Goal: Task Accomplishment & Management: Manage account settings

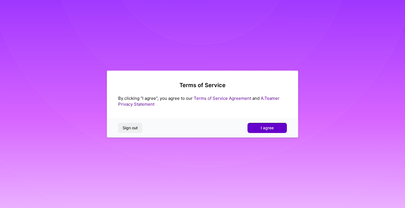
click at [258, 128] on button "I agree" at bounding box center [266, 128] width 39 height 10
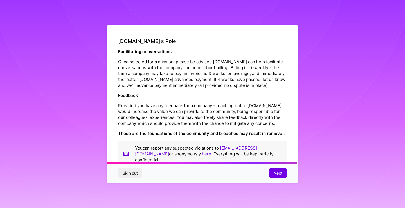
scroll to position [616, 0]
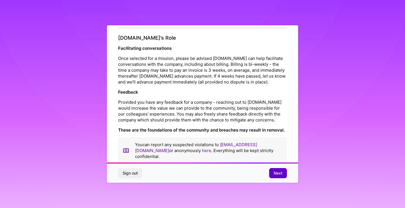
click at [280, 172] on span "Next" at bounding box center [277, 173] width 9 height 6
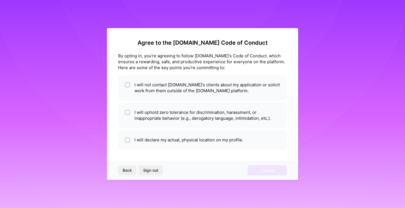
scroll to position [0, 0]
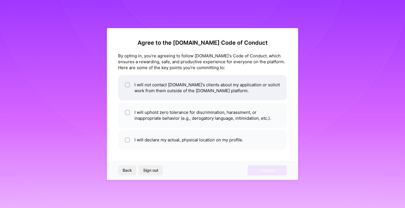
click at [129, 85] on input "checkbox" at bounding box center [128, 85] width 4 height 4
checkbox input "true"
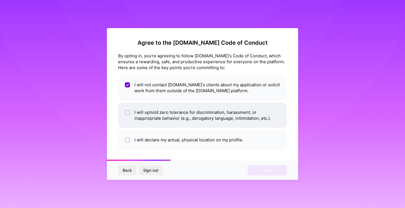
click at [129, 114] on input "checkbox" at bounding box center [128, 113] width 4 height 4
checkbox input "true"
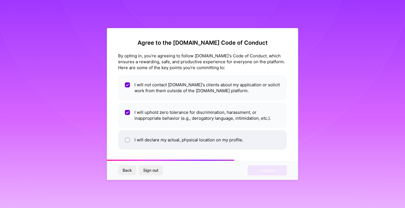
click at [129, 139] on input "checkbox" at bounding box center [128, 140] width 4 height 4
checkbox input "true"
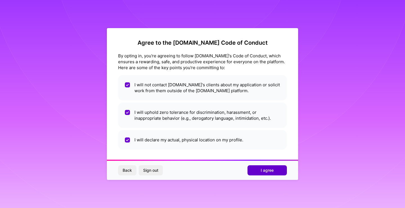
click at [277, 170] on button "I agree" at bounding box center [266, 170] width 39 height 10
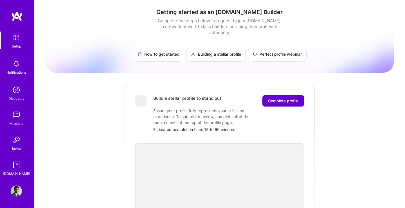
click at [291, 98] on span "Complete profile" at bounding box center [283, 101] width 30 height 6
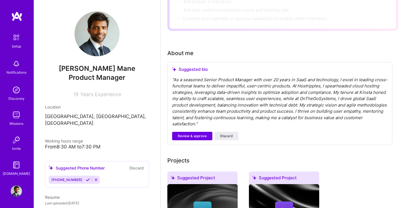
scroll to position [116, 0]
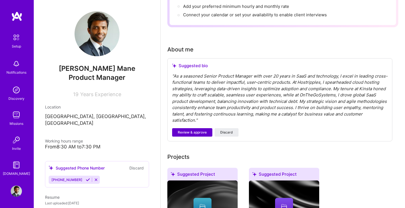
click at [202, 130] on span "Review & approve" at bounding box center [192, 132] width 29 height 5
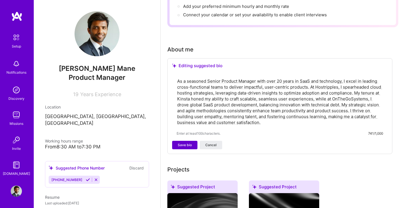
click at [192, 141] on button "Save bio" at bounding box center [184, 145] width 25 height 8
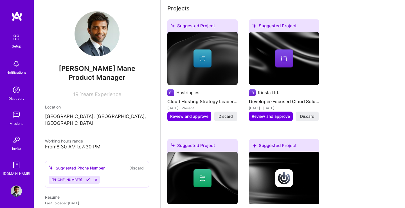
scroll to position [212, 0]
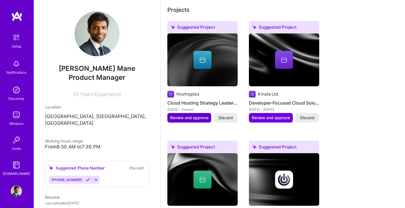
click at [200, 115] on span "Review and approve" at bounding box center [189, 118] width 38 height 6
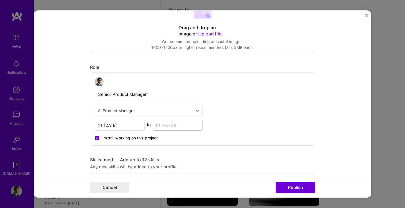
scroll to position [136, 0]
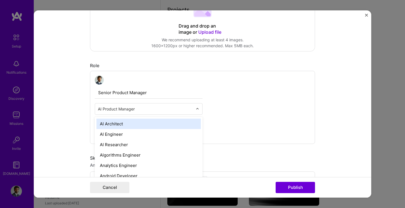
click at [188, 111] on input "text" at bounding box center [145, 109] width 95 height 6
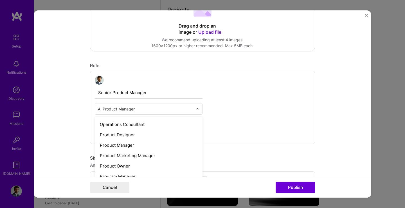
scroll to position [489, 0]
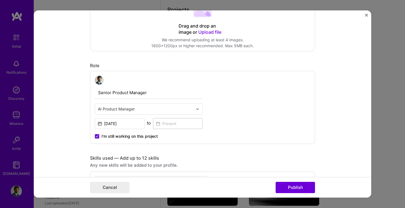
click at [227, 127] on div "Senior Product Manager AI Product Manager [DATE] to I’m still working on this p…" at bounding box center [202, 107] width 225 height 73
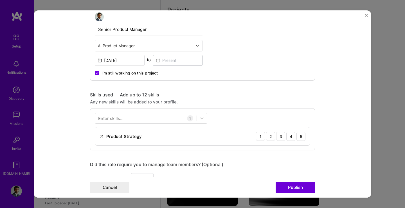
scroll to position [218, 0]
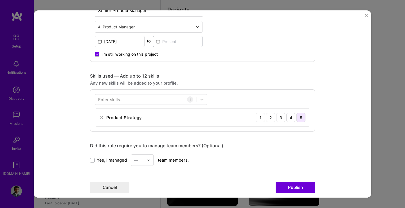
click at [299, 117] on div "5" at bounding box center [300, 117] width 9 height 9
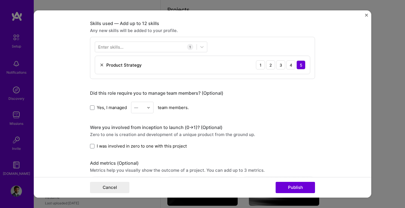
scroll to position [280, 0]
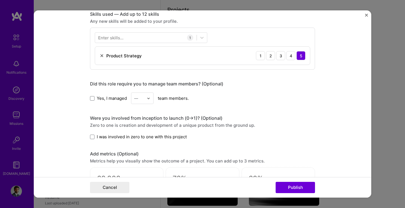
click at [149, 99] on img at bounding box center [148, 98] width 3 height 3
click at [141, 132] on div "20" at bounding box center [142, 131] width 19 height 10
click at [106, 137] on span "I was involved in zero to one with this project" at bounding box center [142, 137] width 90 height 6
click at [0, 0] on input "I was involved in zero to one with this project" at bounding box center [0, 0] width 0 height 0
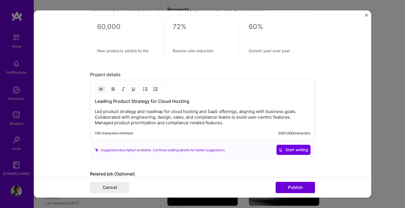
scroll to position [465, 0]
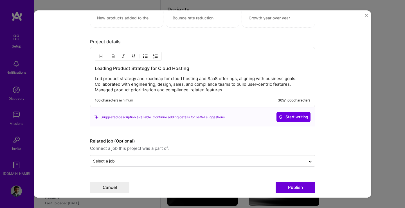
click at [230, 90] on p "Led product strategy and roadmap for cloud hosting and SaaS offerings, aligning…" at bounding box center [202, 84] width 215 height 17
click at [302, 186] on button "Publish" at bounding box center [294, 187] width 39 height 11
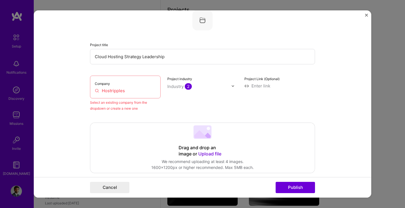
scroll to position [37, 0]
click at [136, 92] on input "Hostripples" at bounding box center [125, 91] width 61 height 6
click at [141, 87] on div "Company Hostripples" at bounding box center [125, 87] width 71 height 23
click at [137, 96] on div "Company Hostripples" at bounding box center [125, 87] width 71 height 23
click at [96, 93] on input "Hostripples" at bounding box center [125, 91] width 61 height 6
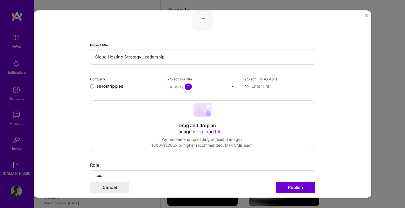
type input "Hostripples"
click at [133, 98] on div "Hostripples" at bounding box center [135, 99] width 28 height 10
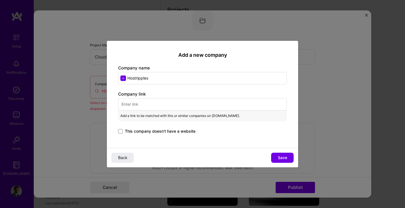
click at [156, 104] on input "text" at bounding box center [202, 104] width 169 height 12
paste input "[URL][DOMAIN_NAME]"
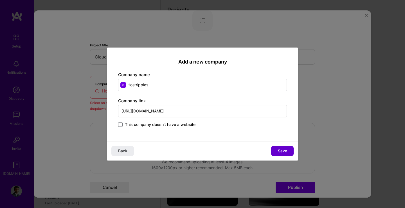
type input "[URL][DOMAIN_NAME]"
click at [280, 148] on button "Save" at bounding box center [282, 151] width 22 height 10
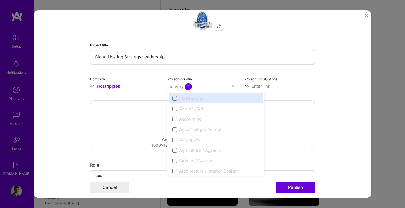
click at [234, 86] on img at bounding box center [232, 86] width 3 height 3
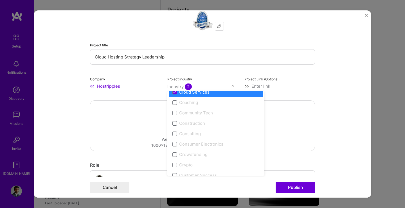
scroll to position [292, 0]
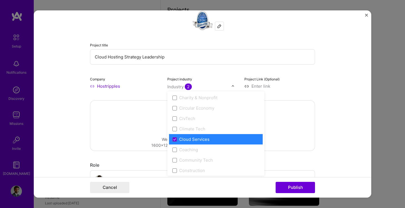
click at [199, 138] on div "Cloud Services" at bounding box center [194, 139] width 30 height 6
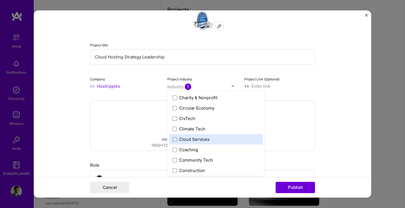
click at [199, 138] on div "Cloud Services" at bounding box center [194, 139] width 30 height 6
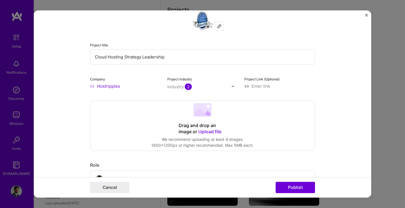
click at [327, 125] on form "Editing suggested project This project is suggested based on your LinkedIn, res…" at bounding box center [202, 103] width 337 height 187
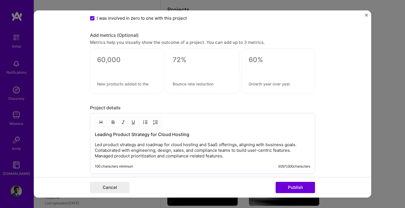
scroll to position [399, 0]
click at [129, 65] on div at bounding box center [126, 70] width 73 height 45
click at [127, 59] on textarea at bounding box center [126, 59] width 59 height 8
click at [303, 184] on button "Publish" at bounding box center [294, 187] width 39 height 11
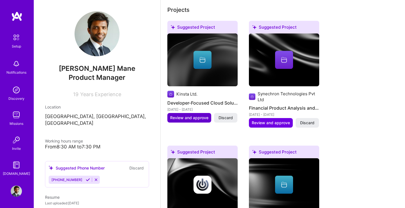
click at [193, 115] on span "Review and approve" at bounding box center [189, 118] width 38 height 6
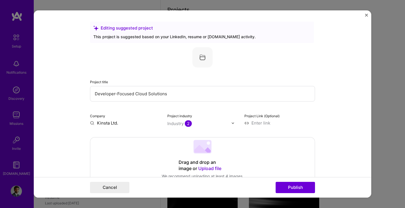
click at [115, 119] on div "Company Kinsta Ltd." at bounding box center [125, 119] width 71 height 13
click at [112, 123] on input "Kinsta Ltd." at bounding box center [125, 123] width 71 height 6
click at [93, 123] on input "Kinsta Ltd." at bounding box center [125, 123] width 71 height 6
type input "Kinsta Ltd."
click at [132, 137] on div "Kinsta Ltd." at bounding box center [134, 136] width 26 height 10
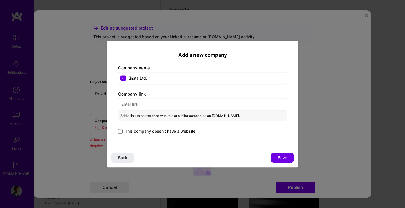
click at [141, 104] on input "text" at bounding box center [202, 104] width 169 height 12
paste input "[URL][DOMAIN_NAME]"
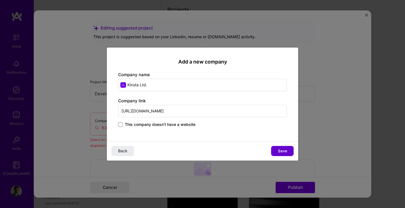
type input "[URL][DOMAIN_NAME]"
click at [291, 152] on button "Save" at bounding box center [282, 151] width 22 height 10
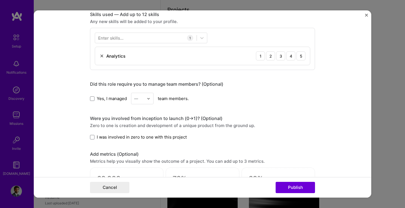
scroll to position [281, 0]
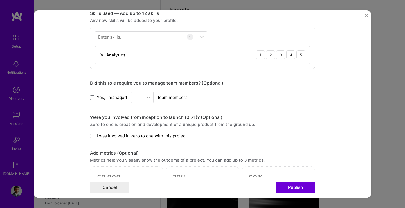
click at [149, 98] on img at bounding box center [148, 97] width 3 height 3
click at [143, 165] on div "12" at bounding box center [142, 167] width 19 height 10
click at [92, 135] on span at bounding box center [92, 136] width 4 height 4
click at [0, 0] on input "I was involved in zero to one with this project" at bounding box center [0, 0] width 0 height 0
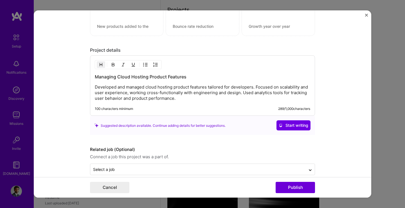
scroll to position [465, 0]
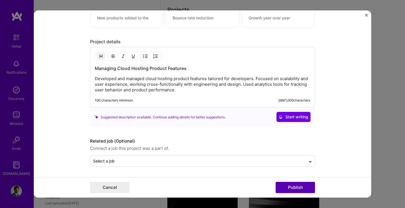
click at [294, 186] on button "Publish" at bounding box center [294, 187] width 39 height 11
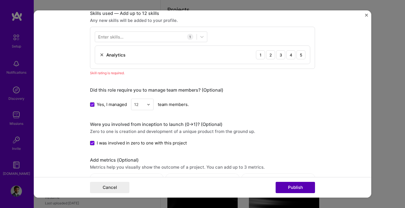
scroll to position [281, 0]
click at [301, 55] on div "5" at bounding box center [300, 54] width 9 height 9
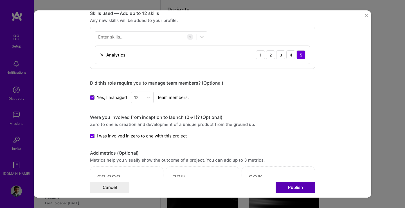
click at [307, 188] on button "Publish" at bounding box center [294, 187] width 39 height 11
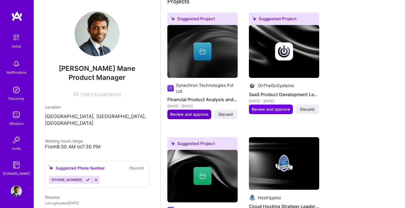
click at [195, 112] on span "Review and approve" at bounding box center [189, 115] width 38 height 6
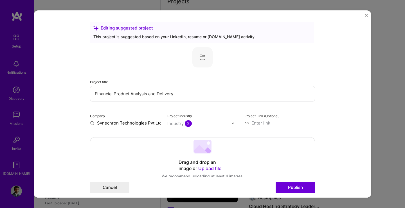
click at [107, 124] on input "Synechron Technologies Pvt Ltd" at bounding box center [125, 123] width 71 height 6
click at [99, 123] on input "Synechron Technologies Pvt Ltd" at bounding box center [125, 123] width 71 height 6
click at [98, 123] on input "Synechron Technologies Pvt Ltd" at bounding box center [125, 123] width 71 height 6
type input "Synechron Technologies Pvt Ltd"
click at [133, 139] on div "Synechron Technologies Pvt Ltd" at bounding box center [144, 138] width 56 height 15
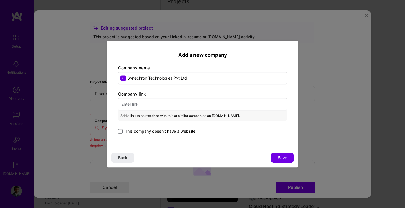
click at [156, 102] on input "text" at bounding box center [202, 104] width 169 height 12
paste input "[URL]"
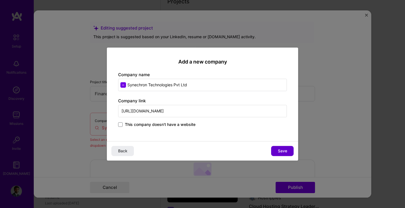
type input "[URL][DOMAIN_NAME]"
click at [281, 154] on button "Save" at bounding box center [282, 151] width 22 height 10
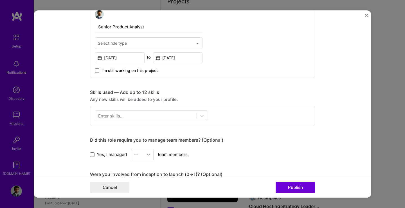
scroll to position [205, 0]
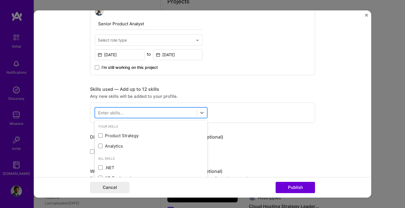
click at [175, 114] on div at bounding box center [145, 112] width 101 height 9
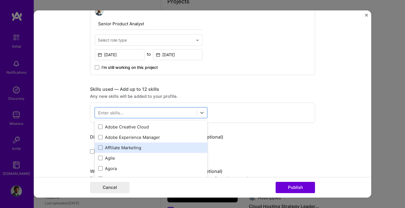
scroll to position [241, 0]
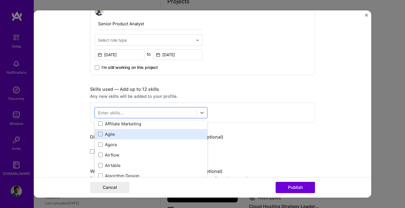
click at [149, 133] on div "Agile" at bounding box center [151, 134] width 106 height 6
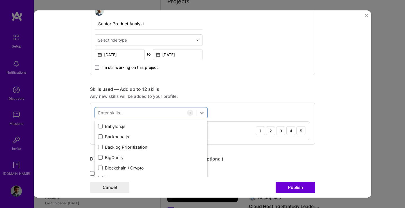
scroll to position [549, 0]
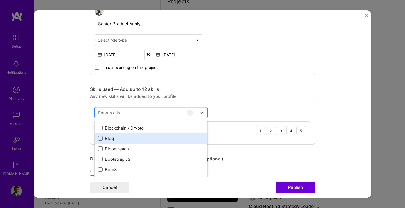
click at [141, 137] on div "Blog" at bounding box center [151, 138] width 106 height 6
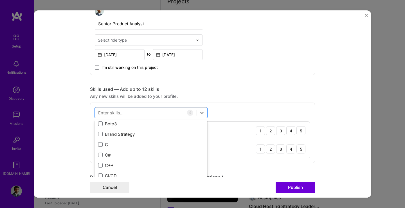
scroll to position [626, 0]
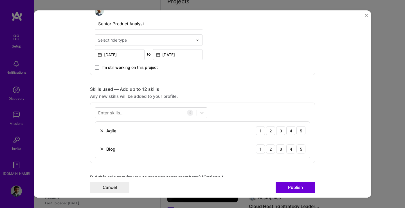
click at [341, 98] on form "Editing suggested project This project is suggested based on your LinkedIn, res…" at bounding box center [202, 103] width 337 height 187
click at [303, 130] on div "5" at bounding box center [300, 130] width 9 height 9
click at [302, 145] on div "5" at bounding box center [300, 148] width 9 height 9
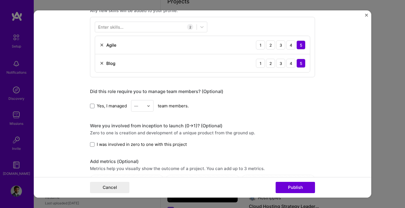
scroll to position [309, 0]
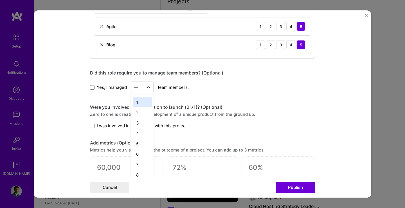
click at [148, 88] on img at bounding box center [148, 87] width 3 height 3
click at [169, 98] on div "Editing suggested project This project is suggested based on your LinkedIn, res…" at bounding box center [202, 23] width 225 height 623
click at [111, 127] on span "I was involved in zero to one with this project" at bounding box center [142, 126] width 90 height 6
click at [0, 0] on input "I was involved in zero to one with this project" at bounding box center [0, 0] width 0 height 0
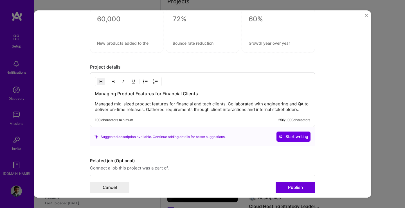
scroll to position [478, 0]
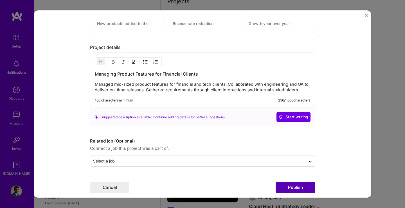
click at [292, 185] on button "Publish" at bounding box center [294, 187] width 39 height 11
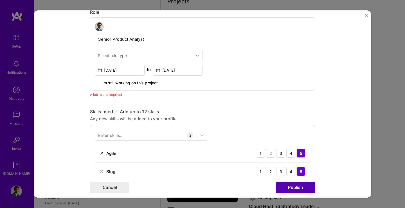
scroll to position [189, 0]
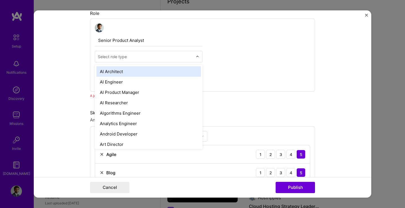
click at [152, 60] on div "Select role type" at bounding box center [145, 56] width 101 height 11
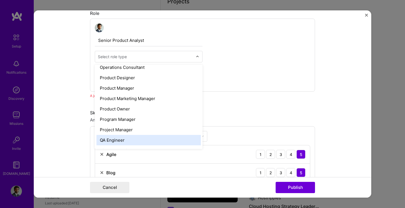
scroll to position [502, 0]
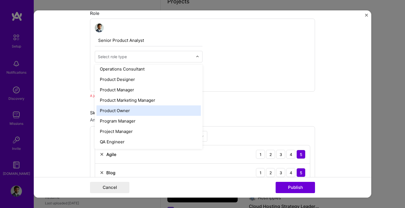
click at [146, 108] on div "Product Owner" at bounding box center [148, 110] width 104 height 10
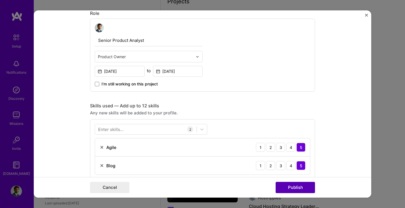
click at [294, 186] on button "Publish" at bounding box center [294, 187] width 39 height 11
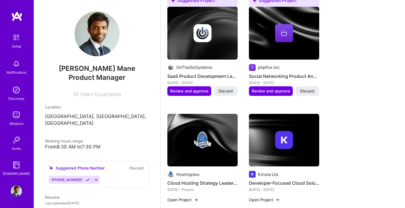
scroll to position [226, 0]
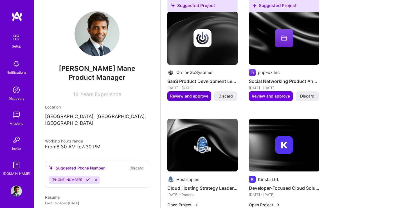
click at [197, 93] on span "Review and approve" at bounding box center [189, 96] width 38 height 6
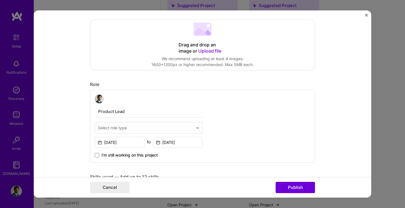
scroll to position [143, 0]
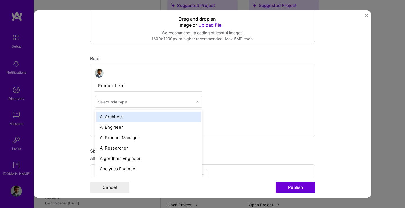
click at [169, 102] on input "text" at bounding box center [145, 102] width 95 height 6
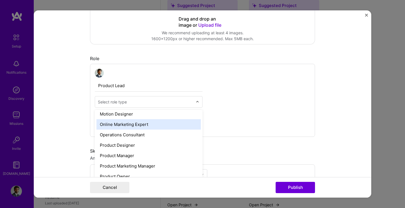
scroll to position [487, 0]
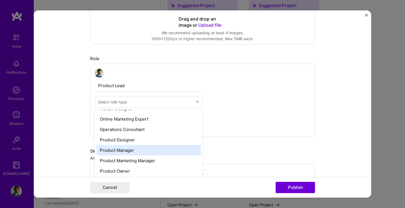
click at [146, 152] on div "Product Manager" at bounding box center [148, 150] width 104 height 10
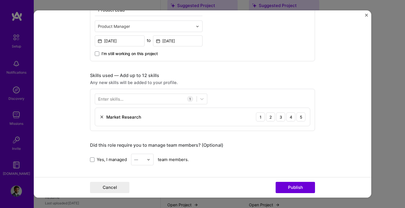
scroll to position [227, 0]
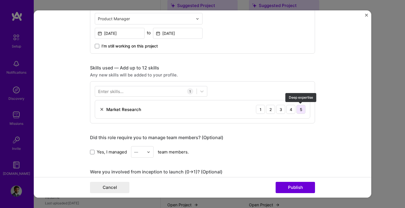
click at [304, 110] on div "5" at bounding box center [300, 109] width 9 height 9
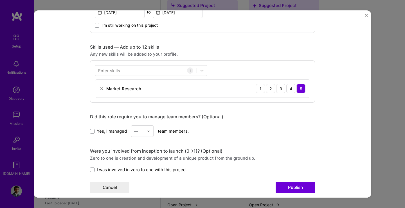
scroll to position [248, 0]
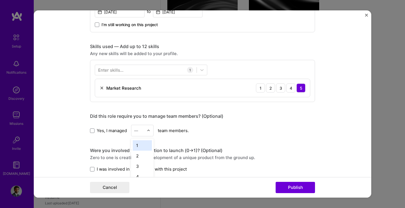
click at [150, 130] on img at bounding box center [148, 130] width 3 height 3
click at [92, 131] on span at bounding box center [92, 130] width 4 height 4
click at [0, 0] on input "Yes, I managed" at bounding box center [0, 0] width 0 height 0
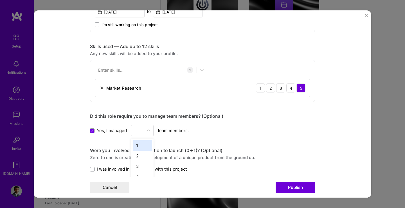
click at [144, 128] on input "text" at bounding box center [139, 131] width 10 height 6
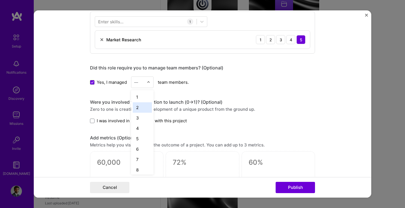
scroll to position [297, 0]
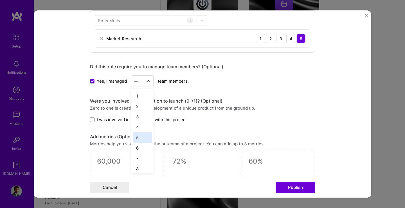
click at [141, 137] on div "5" at bounding box center [142, 137] width 19 height 10
click at [94, 122] on label "I was involved in zero to one with this project" at bounding box center [138, 120] width 97 height 6
click at [0, 0] on input "I was involved in zero to one with this project" at bounding box center [0, 0] width 0 height 0
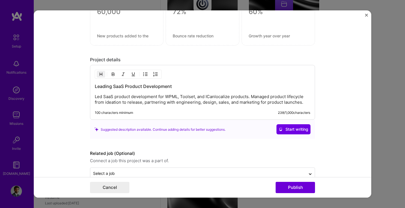
scroll to position [460, 0]
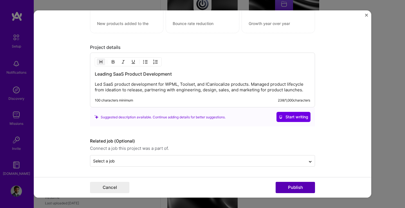
click at [297, 190] on button "Publish" at bounding box center [294, 187] width 39 height 11
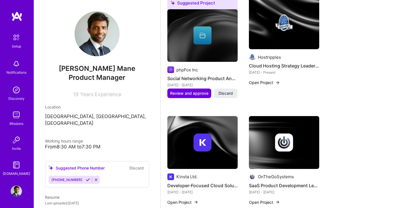
scroll to position [215, 0]
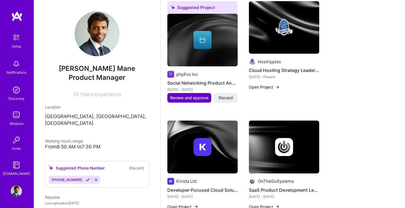
click at [196, 95] on span "Review and approve" at bounding box center [189, 98] width 38 height 6
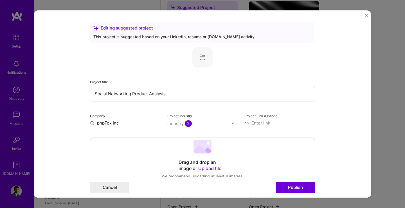
click at [123, 125] on input "phpFox Inc" at bounding box center [125, 123] width 71 height 6
click at [98, 124] on input "phpFox Inc" at bounding box center [125, 123] width 71 height 6
type input "phpFox Inc"
click at [138, 138] on div "phpFox Inc" at bounding box center [134, 136] width 26 height 10
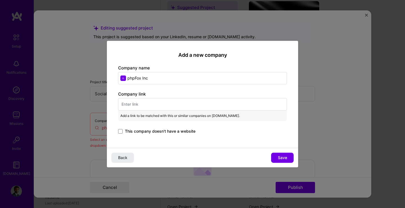
click at [138, 99] on input "text" at bounding box center [202, 104] width 169 height 12
paste input "[URL][DOMAIN_NAME]"
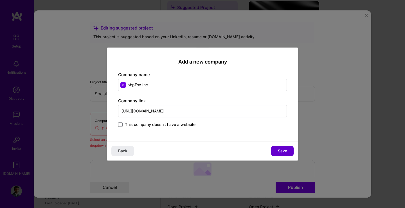
type input "[URL][DOMAIN_NAME]"
click at [280, 148] on span "Save" at bounding box center [282, 151] width 9 height 6
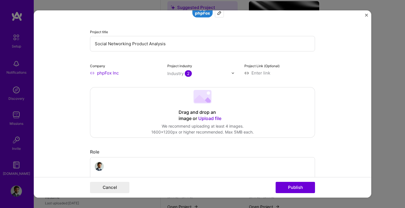
scroll to position [110, 0]
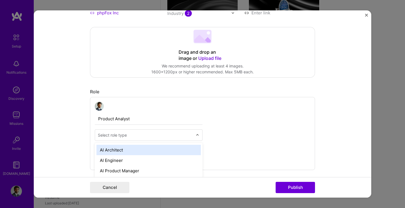
click at [184, 137] on input "text" at bounding box center [145, 135] width 95 height 6
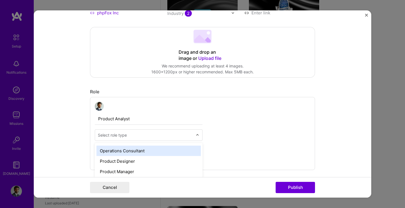
scroll to position [499, 0]
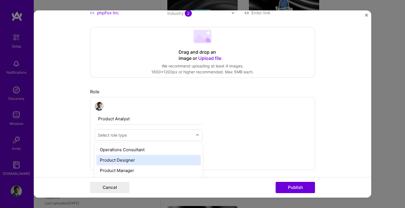
click at [169, 159] on div "Product Designer" at bounding box center [148, 160] width 104 height 10
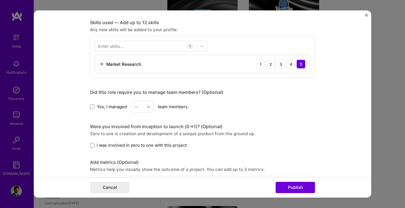
scroll to position [301, 0]
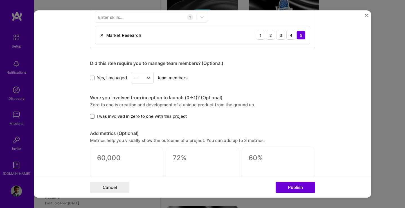
click at [156, 116] on span "I was involved in zero to one with this project" at bounding box center [142, 116] width 90 height 6
click at [0, 0] on input "I was involved in zero to one with this project" at bounding box center [0, 0] width 0 height 0
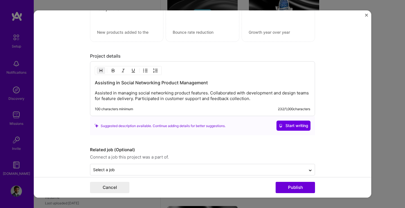
scroll to position [460, 0]
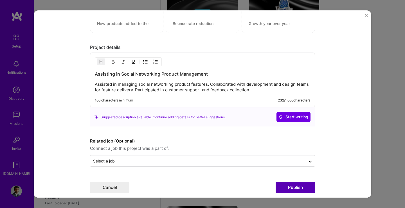
click at [288, 185] on button "Publish" at bounding box center [294, 187] width 39 height 11
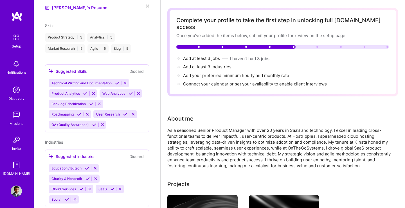
scroll to position [0, 0]
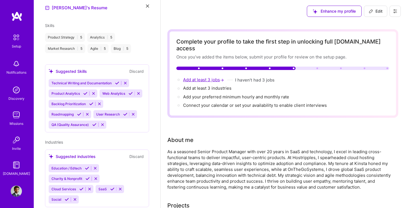
click at [215, 77] on span "Add at least 3 jobs →" at bounding box center [204, 79] width 42 height 5
select select "US"
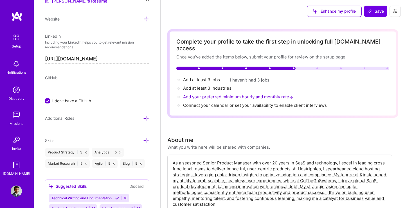
click at [217, 94] on span "Add your preferred minimum hourly and monthly rate →" at bounding box center [238, 96] width 111 height 5
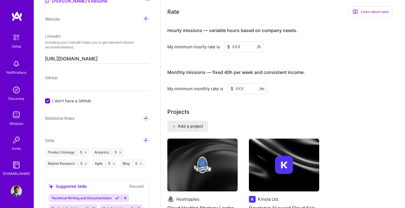
scroll to position [355, 0]
drag, startPoint x: 245, startPoint y: 41, endPoint x: 220, endPoint y: 40, distance: 25.9
click at [224, 41] on input at bounding box center [243, 46] width 39 height 11
type input "9"
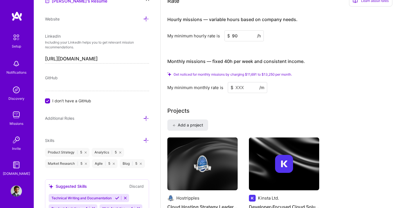
scroll to position [366, 0]
type input "90"
click at [248, 83] on input at bounding box center [247, 87] width 39 height 11
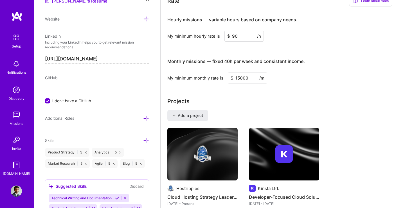
scroll to position [356, 0]
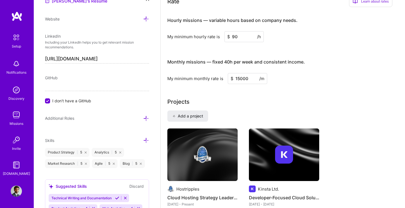
type input "15000"
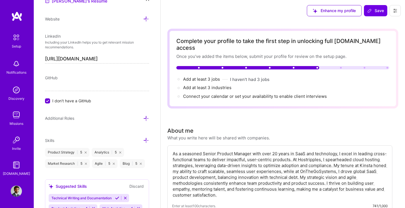
scroll to position [0, 0]
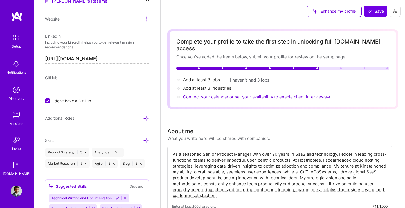
click at [254, 94] on span "Connect your calendar or set your availability to enable client interviews →" at bounding box center [257, 96] width 149 height 5
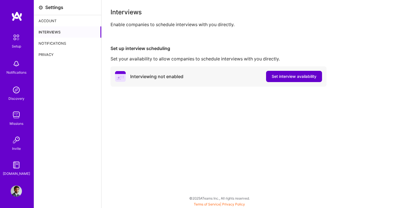
click at [288, 74] on button "Set interview availability" at bounding box center [294, 76] width 56 height 11
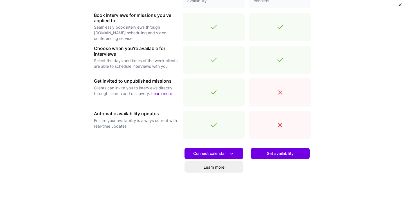
scroll to position [185, 0]
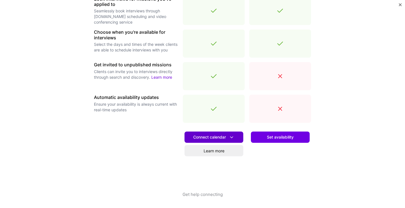
click at [226, 138] on span "Connect calendar" at bounding box center [213, 137] width 41 height 6
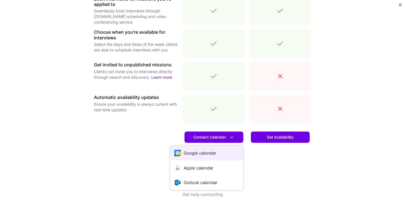
click at [214, 150] on button "Google calendar" at bounding box center [206, 153] width 73 height 15
